Goal: Information Seeking & Learning: Learn about a topic

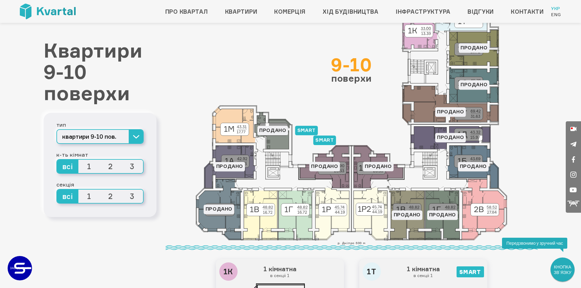
drag, startPoint x: 544, startPoint y: 67, endPoint x: 531, endPoint y: 107, distance: 41.5
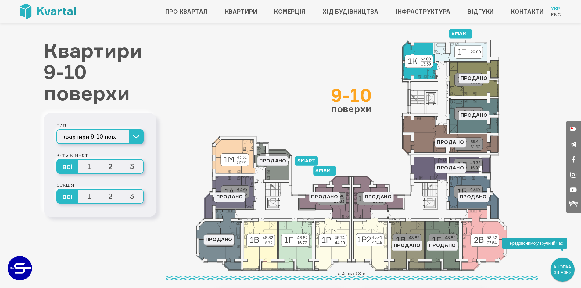
click at [422, 51] on icon at bounding box center [419, 60] width 35 height 38
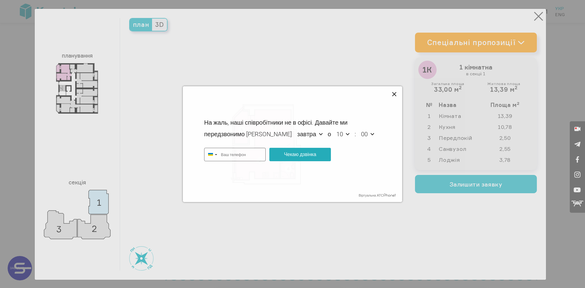
click at [396, 93] on icon at bounding box center [394, 94] width 7 height 7
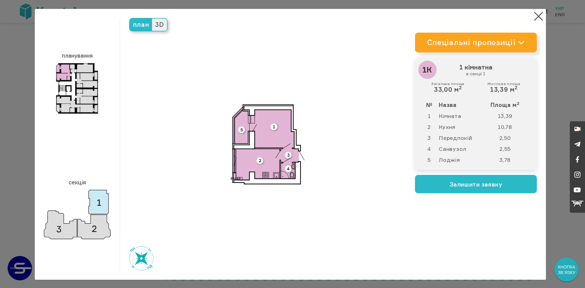
type input "[PHONE_NUMBER]"
click at [537, 17] on button "×" at bounding box center [539, 16] width 12 height 12
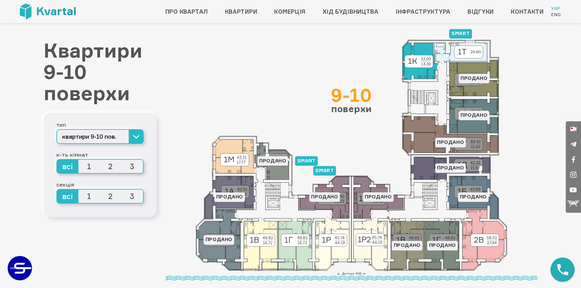
click at [423, 49] on icon at bounding box center [419, 60] width 35 height 38
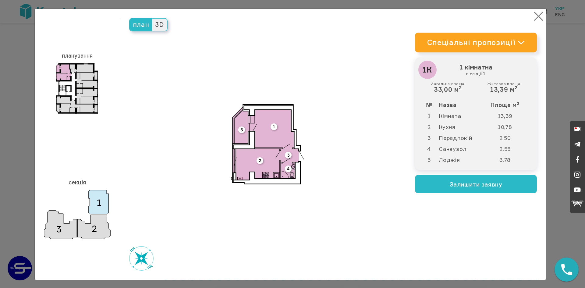
click at [535, 17] on button "×" at bounding box center [539, 16] width 12 height 12
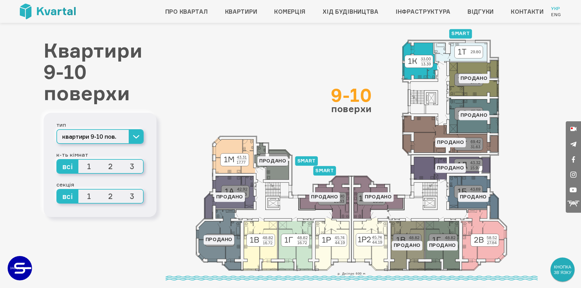
click at [422, 46] on icon at bounding box center [419, 60] width 35 height 38
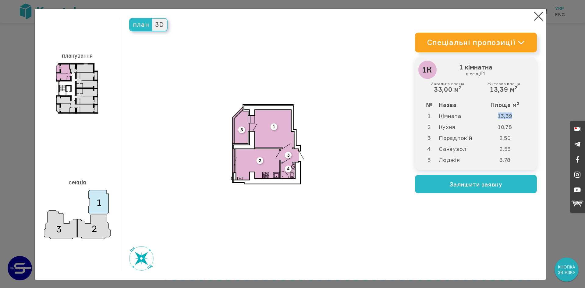
drag, startPoint x: 496, startPoint y: 116, endPoint x: 516, endPoint y: 117, distance: 19.6
click at [516, 117] on td "13,39" at bounding box center [508, 115] width 48 height 11
drag, startPoint x: 496, startPoint y: 127, endPoint x: 515, endPoint y: 126, distance: 18.6
click at [515, 126] on td "10,78" at bounding box center [508, 126] width 48 height 11
click at [536, 15] on button "×" at bounding box center [539, 16] width 12 height 12
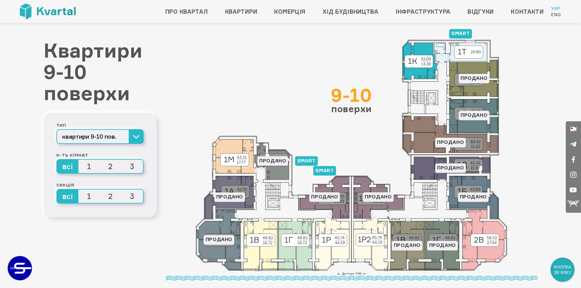
click at [422, 48] on icon at bounding box center [419, 60] width 35 height 38
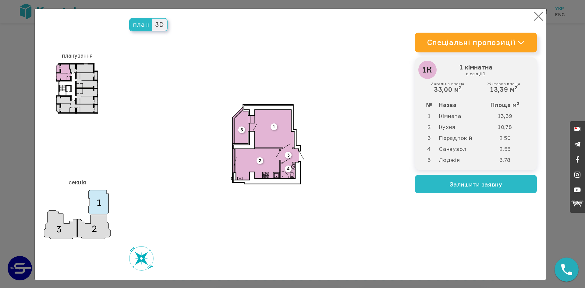
click at [536, 16] on button "×" at bounding box center [539, 16] width 12 height 12
